Goal: Book appointment/travel/reservation

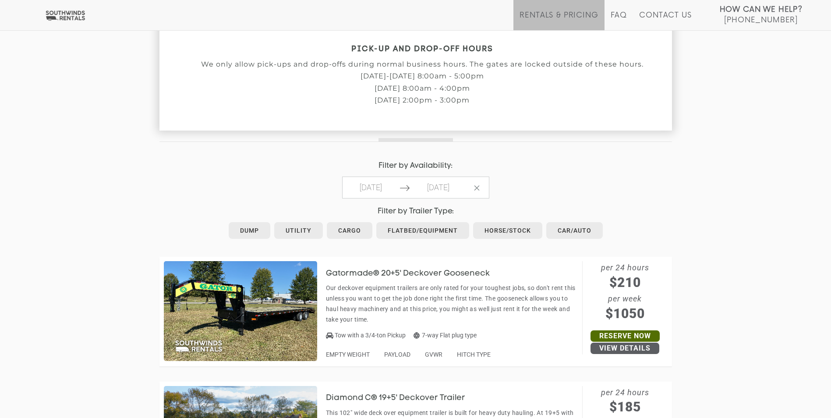
scroll to position [306, 0]
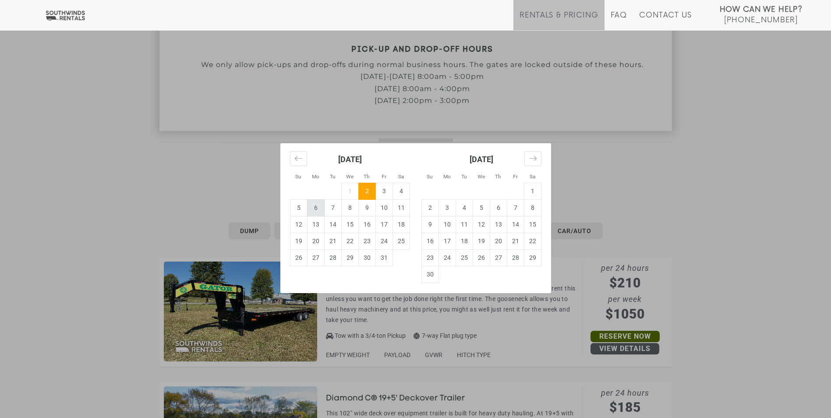
click at [316, 209] on td "6" at bounding box center [315, 207] width 17 height 17
type input "[DATE]"
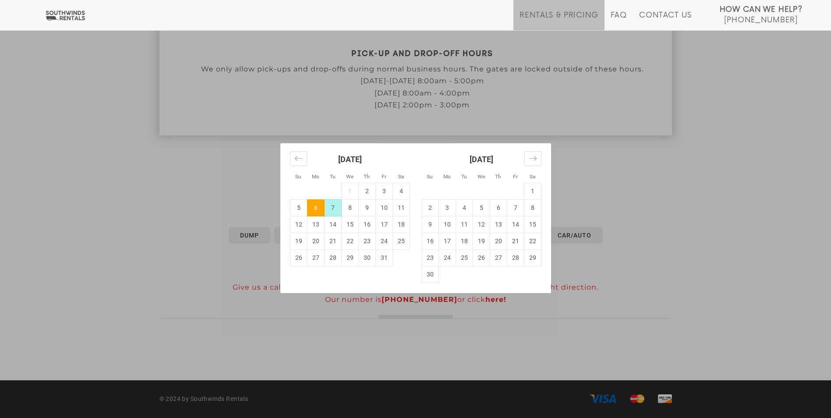
scroll to position [301, 0]
click at [384, 208] on td "10" at bounding box center [383, 207] width 17 height 17
type input "[DATE]"
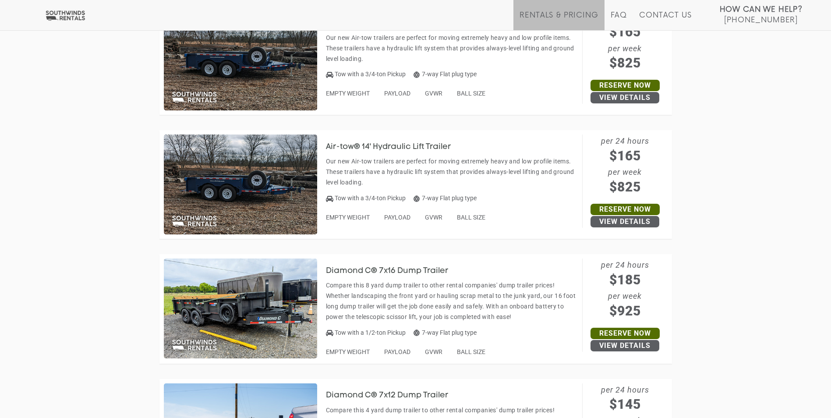
scroll to position [3273, 0]
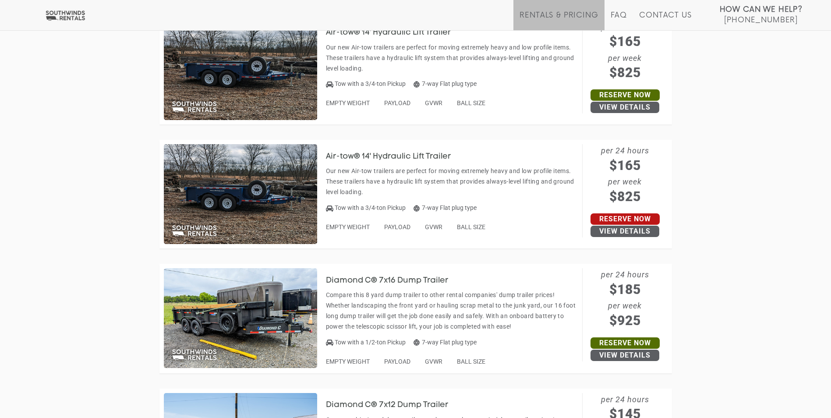
click at [624, 218] on link "Reserve Now" at bounding box center [624, 218] width 69 height 11
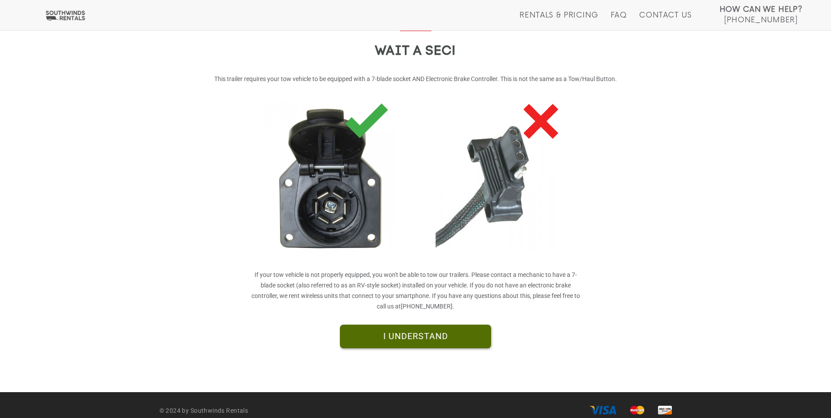
scroll to position [131, 0]
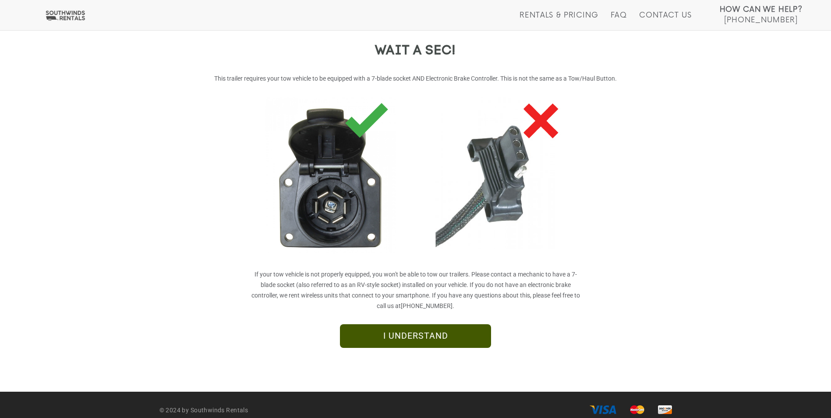
click at [406, 339] on link "I UNDERSTAND" at bounding box center [415, 336] width 151 height 24
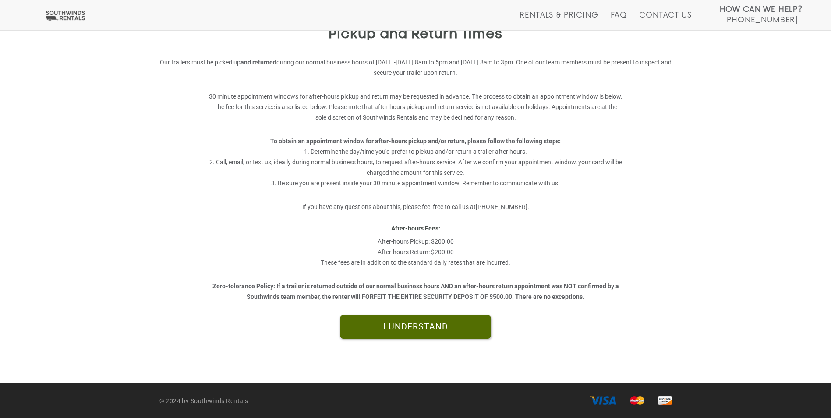
scroll to position [149, 0]
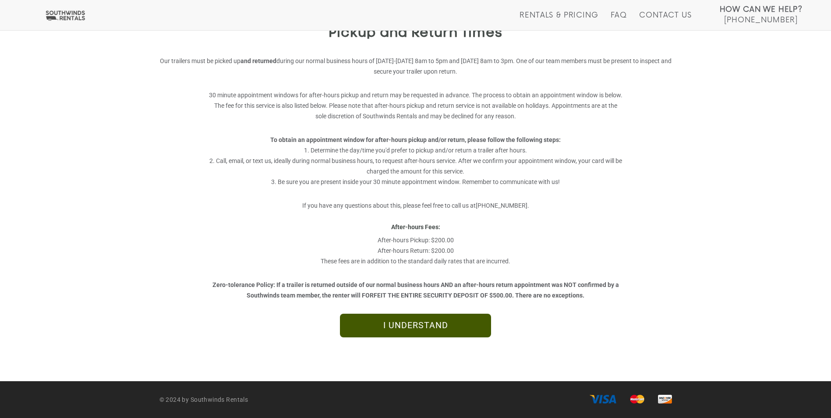
click at [428, 322] on link "I UNDERSTAND" at bounding box center [415, 326] width 151 height 24
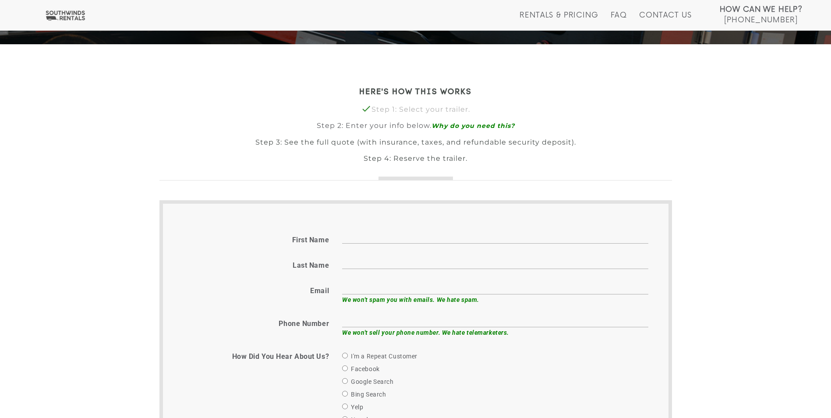
scroll to position [175, 0]
click at [451, 232] on input "First name" at bounding box center [495, 237] width 306 height 14
type input "Brandon"
type input "Cruse"
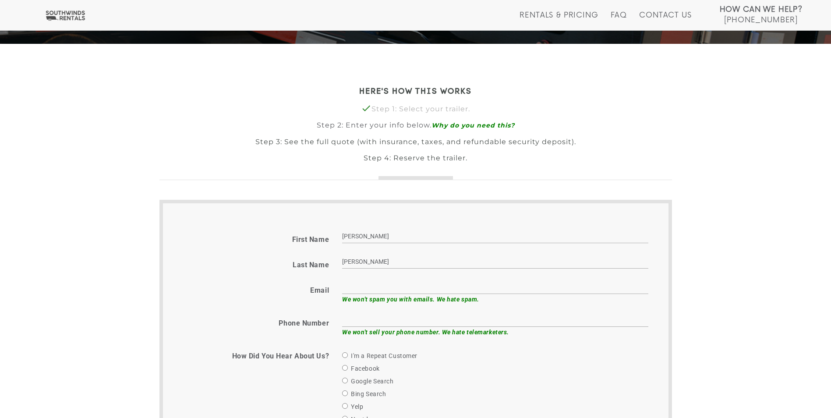
type input "bcruse@aimnational.com"
type input "6159752126"
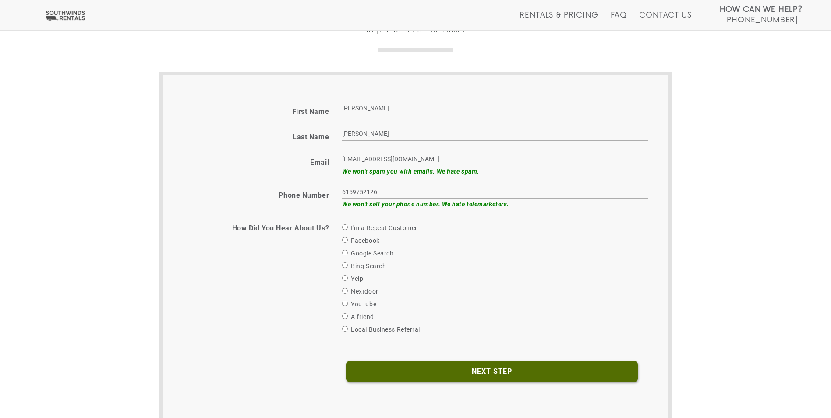
scroll to position [307, 0]
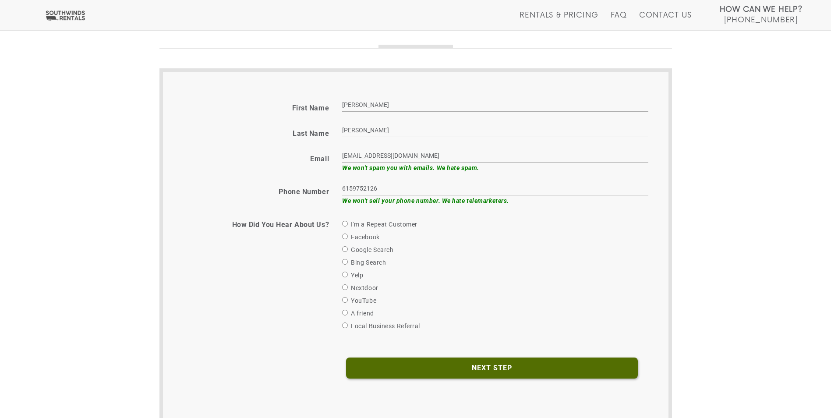
click at [365, 224] on label "I'm a Repeat Customer" at bounding box center [379, 224] width 75 height 11
click at [348, 224] on input "I'm a Repeat Customer" at bounding box center [345, 224] width 6 height 6
radio input "true"
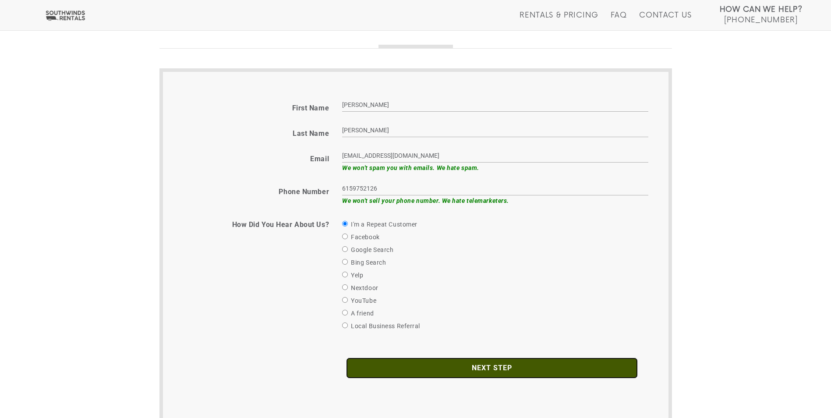
click at [489, 371] on input "Next Step" at bounding box center [492, 367] width 292 height 21
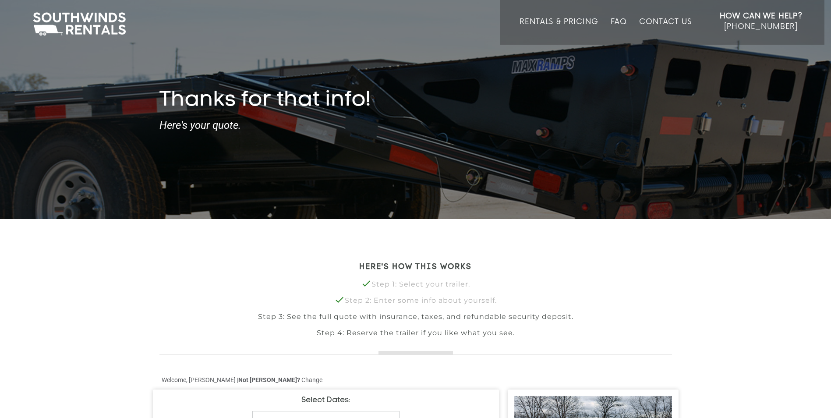
type input "[DATE]"
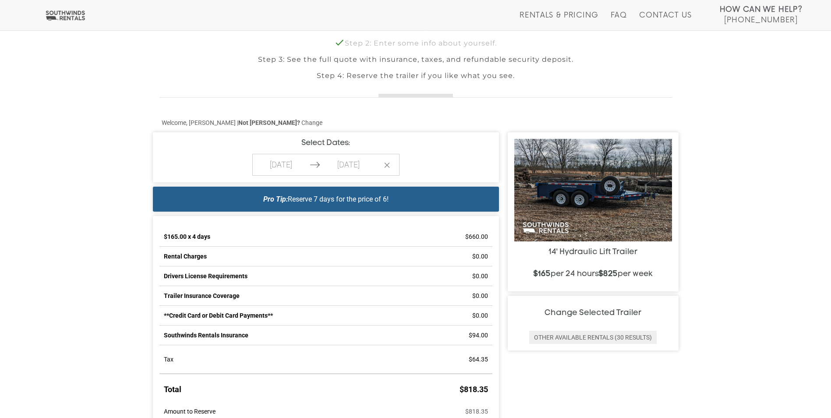
scroll to position [307, 0]
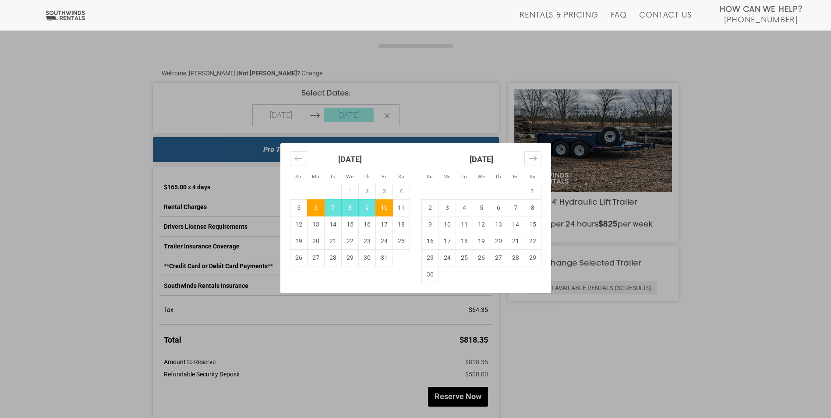
click at [438, 109] on div "Su Mo Tu We Th Fr Sa Su Mo Tu We Th Fr Sa [DATE] 1 2 3 4 5 6 7 8 9 10 11 12 13 …" at bounding box center [415, 209] width 831 height 418
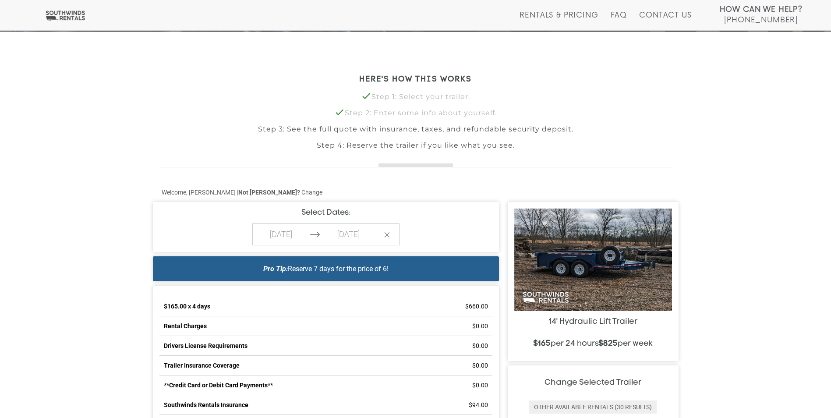
scroll to position [177, 0]
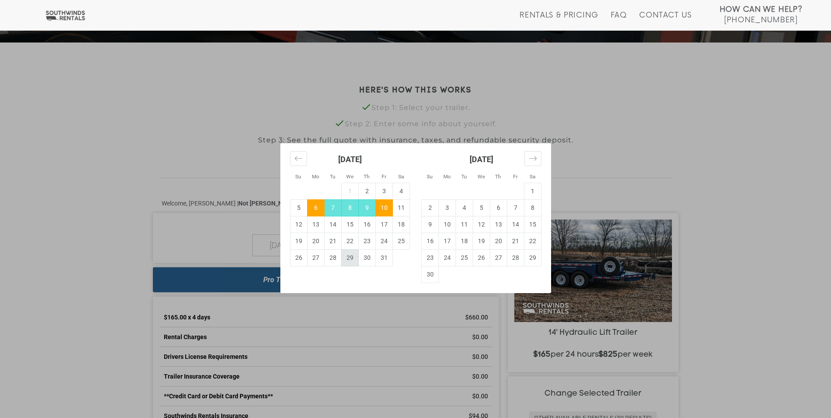
click at [343, 241] on body "Toggle navigation How Can We Help? Click here to call [PHONE_NUMBER] Rentals & …" at bounding box center [415, 32] width 831 height 418
click at [210, 127] on div "Su Mo Tu We Th Fr Sa Su Mo Tu We Th Fr Sa [DATE] 1 2 3 4 5 6 7 8 9 10 11 12 13 …" at bounding box center [415, 209] width 831 height 418
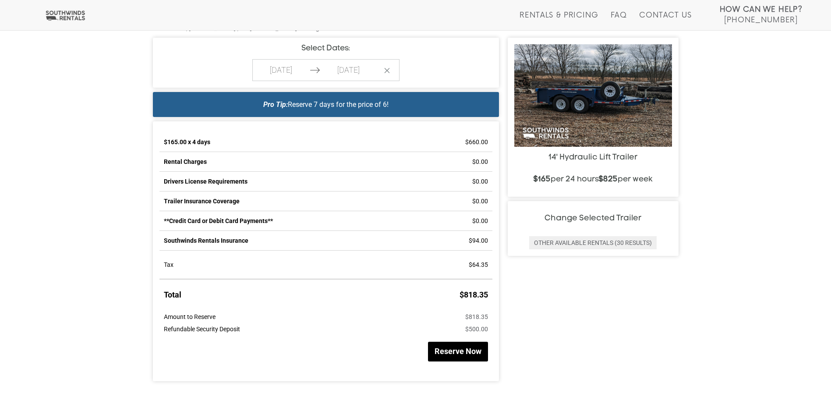
scroll to position [395, 0]
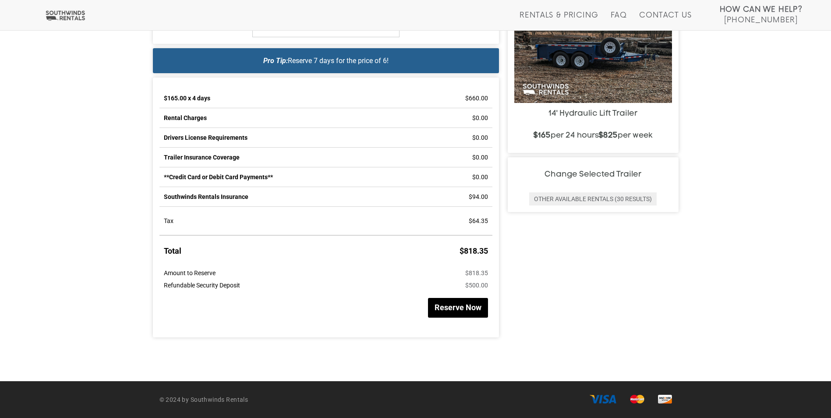
click at [448, 312] on button "Reserve Now" at bounding box center [458, 308] width 60 height 20
